Goal: Check status

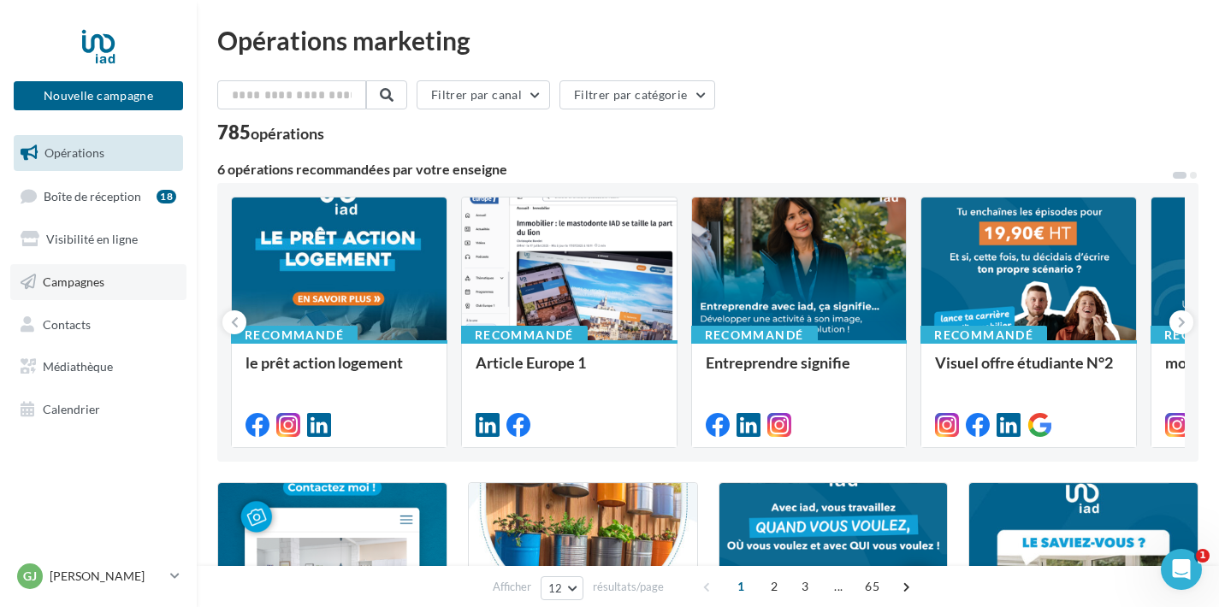
click at [83, 282] on span "Campagnes" at bounding box center [74, 282] width 62 height 15
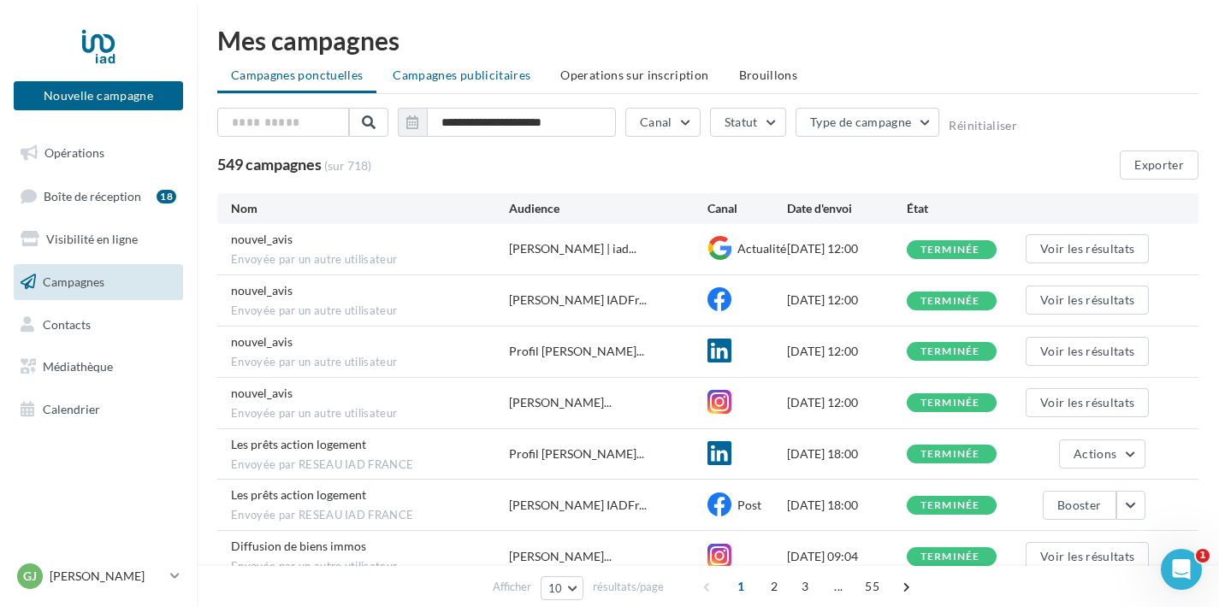
click at [465, 74] on span "Campagnes publicitaires" at bounding box center [462, 75] width 138 height 15
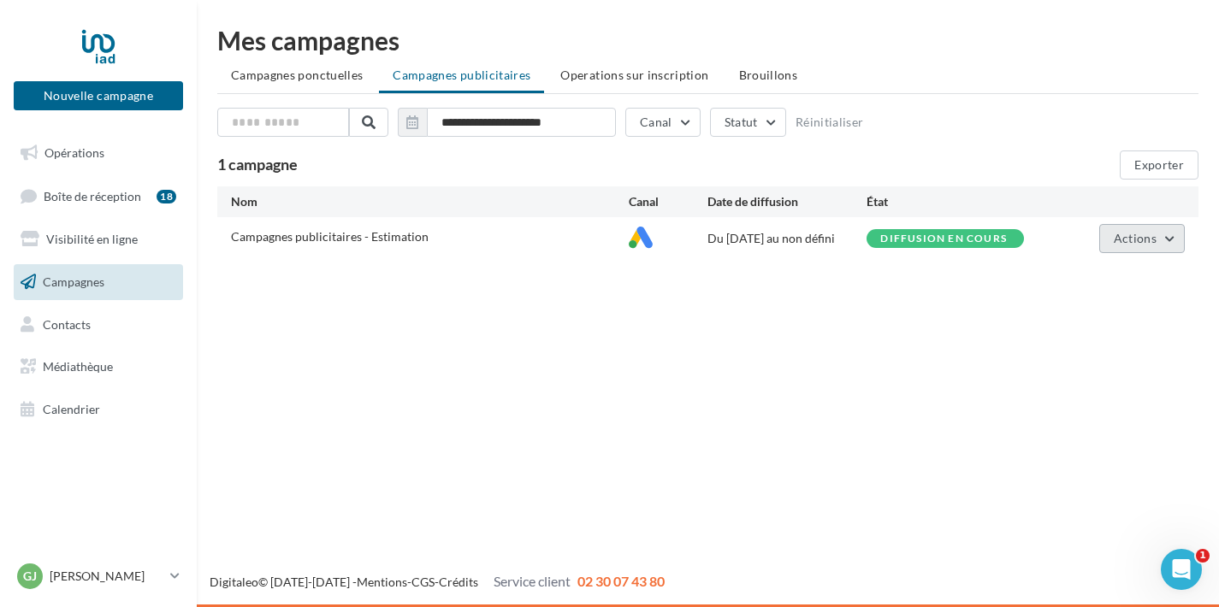
click at [1158, 250] on button "Actions" at bounding box center [1142, 238] width 86 height 29
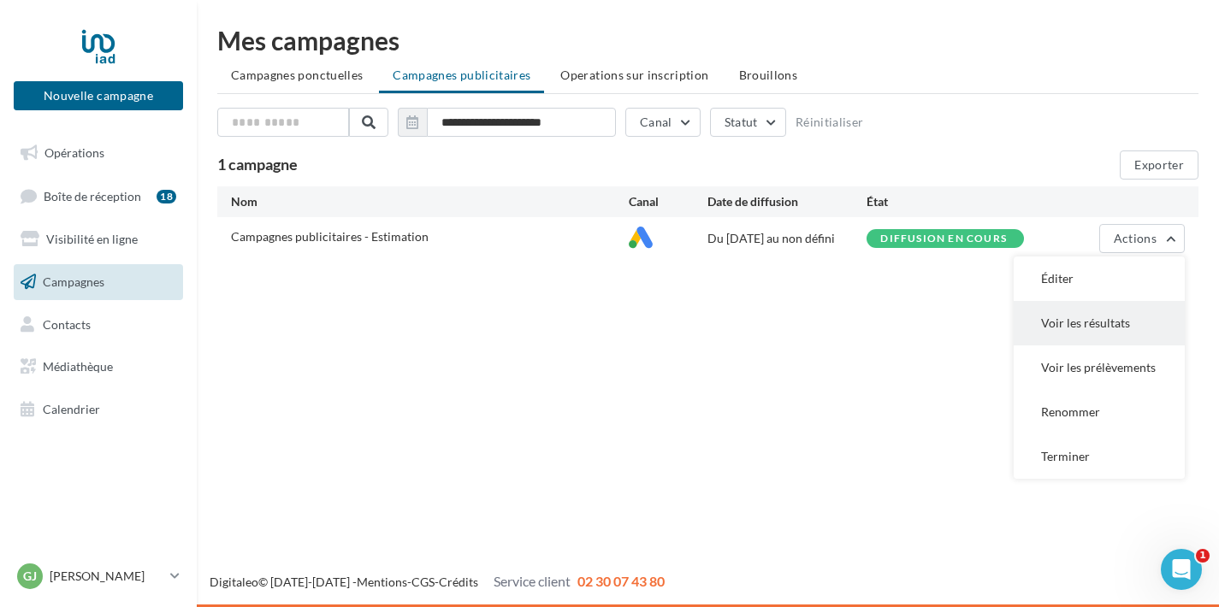
click at [1138, 318] on button "Voir les résultats" at bounding box center [1099, 323] width 171 height 44
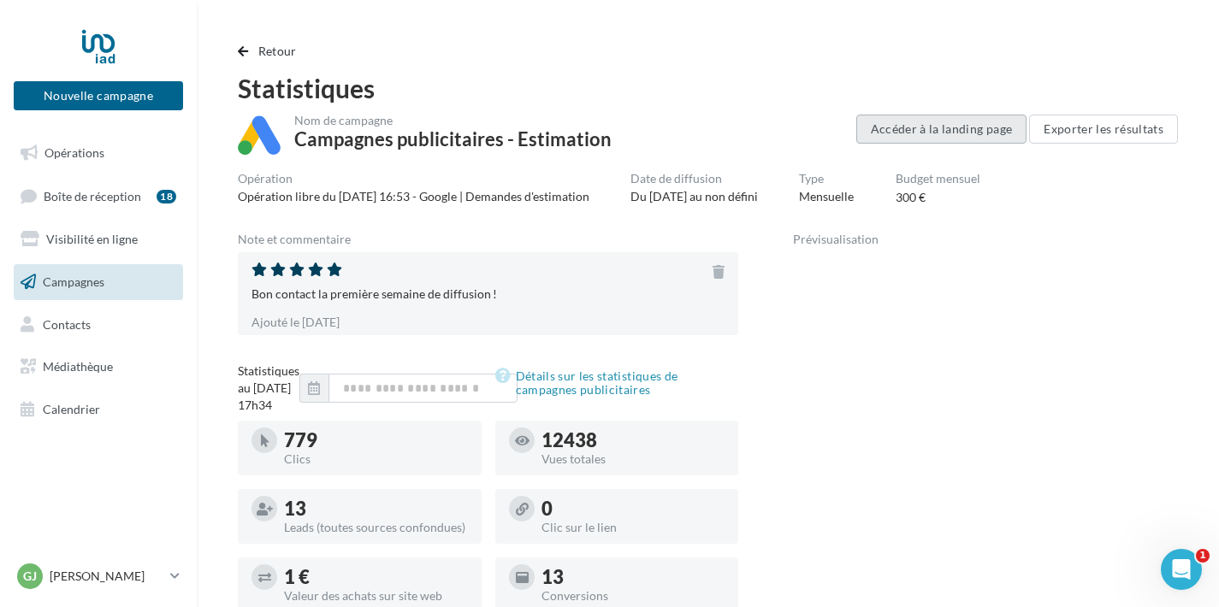
click at [984, 136] on button "Accéder à la landing page" at bounding box center [941, 129] width 171 height 29
